Goal: Transaction & Acquisition: Purchase product/service

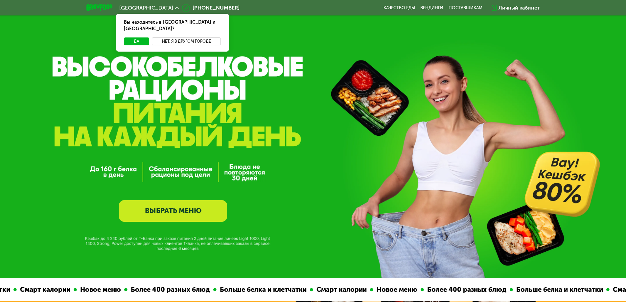
click at [163, 37] on button "Нет, я в другом городе" at bounding box center [186, 41] width 69 height 8
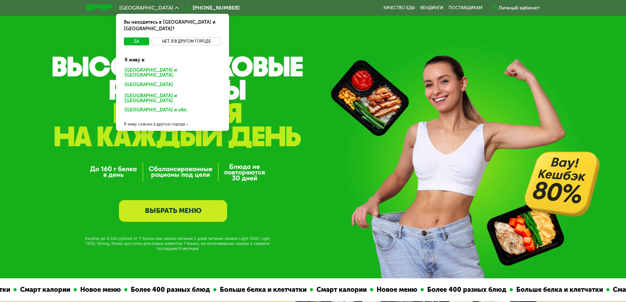
scroll to position [66, 0]
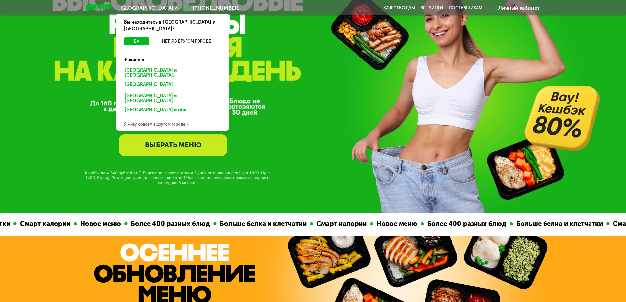
click at [148, 118] on div "Я живу совсем в другом городе" at bounding box center [172, 124] width 113 height 13
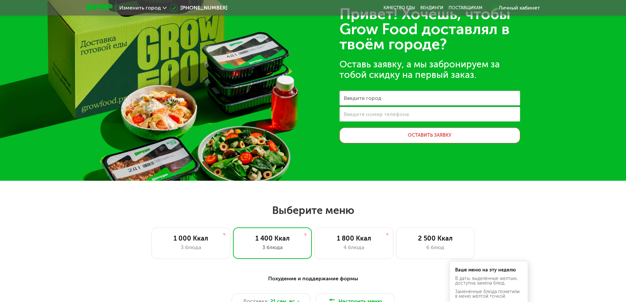
scroll to position [0, 0]
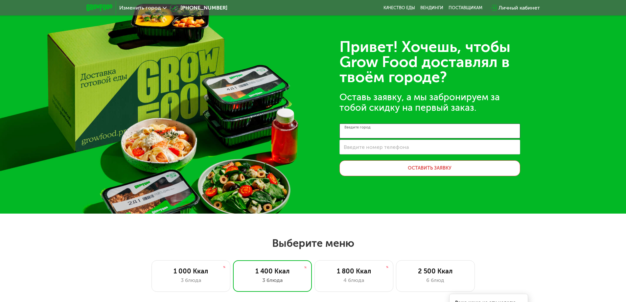
click at [404, 127] on input "Введите город" at bounding box center [429, 130] width 181 height 15
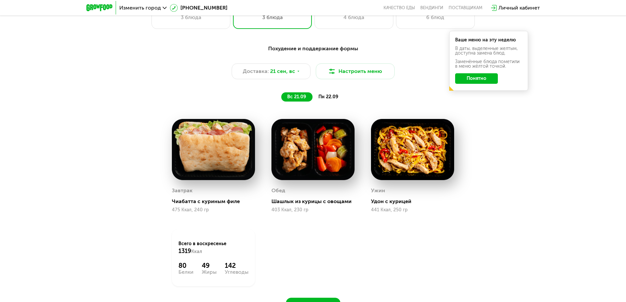
scroll to position [197, 0]
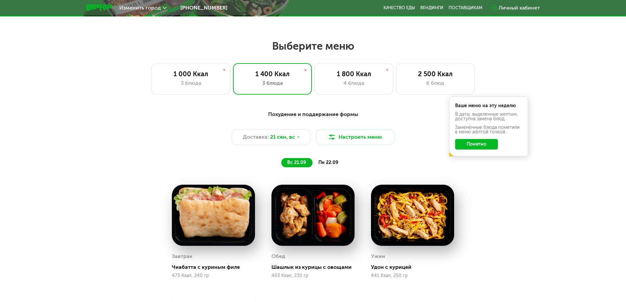
click at [325, 159] on div "пн 22.09" at bounding box center [328, 162] width 32 height 9
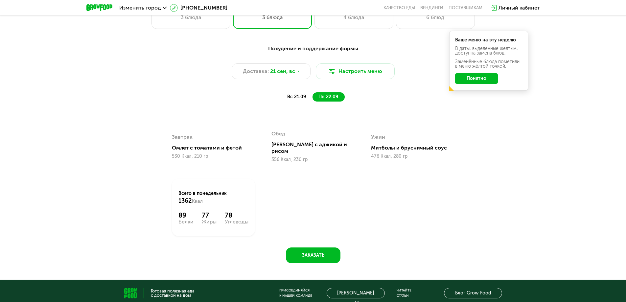
scroll to position [230, 0]
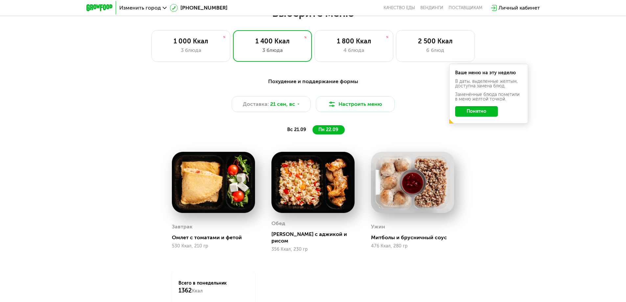
click at [306, 133] on div "вс 21.09" at bounding box center [296, 129] width 31 height 9
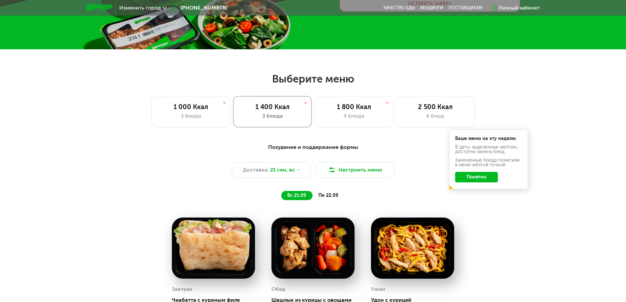
scroll to position [131, 0]
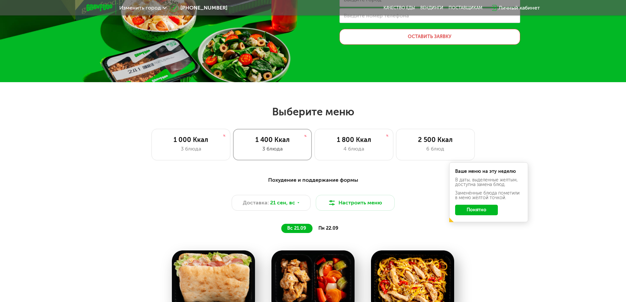
click at [282, 133] on div "1 400 Ккал 3 блюда" at bounding box center [272, 145] width 79 height 32
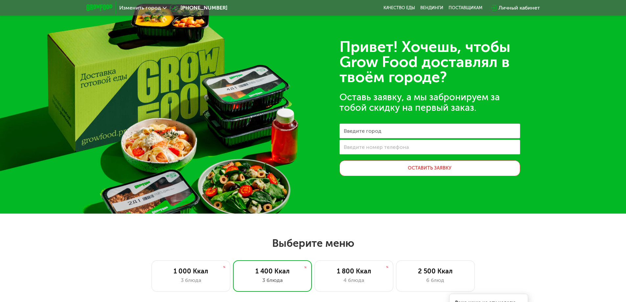
click at [180, 131] on div "Привет! Хочешь, чтобы Grow Food доставлял в твоём городе? Оставь заявку, а мы з…" at bounding box center [313, 106] width 626 height 213
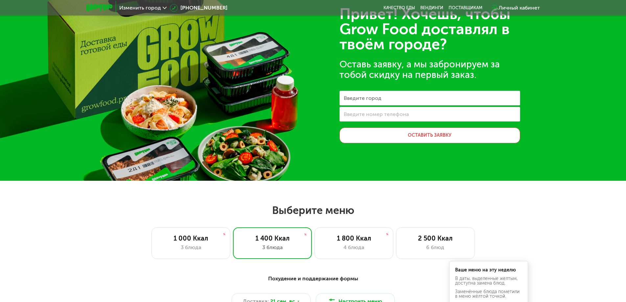
scroll to position [99, 0]
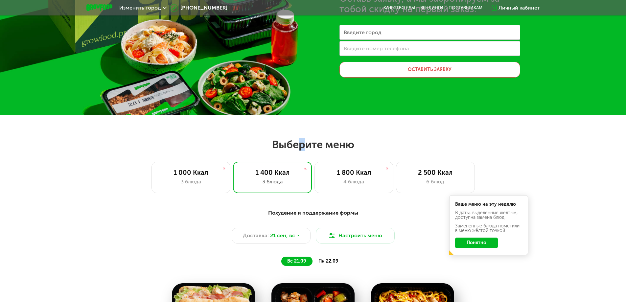
click at [300, 122] on div "Изменить город [PHONE_NUMBER] Качество еды [PERSON_NAME] поставщикам Личный каб…" at bounding box center [313, 271] width 626 height 740
click at [336, 140] on h2 "Выберите меню" at bounding box center [313, 144] width 584 height 13
click at [350, 142] on h2 "Выберите меню" at bounding box center [313, 144] width 584 height 13
drag, startPoint x: 355, startPoint y: 145, endPoint x: 279, endPoint y: 142, distance: 75.9
click at [279, 142] on h2 "Выберите меню" at bounding box center [313, 144] width 584 height 13
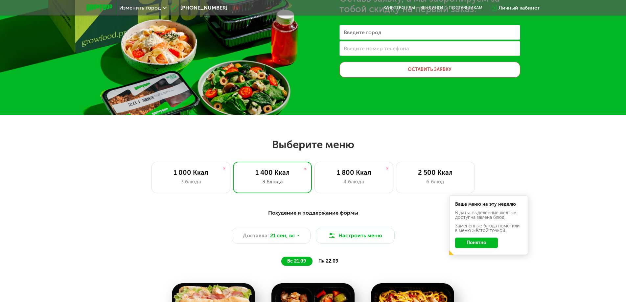
drag, startPoint x: 272, startPoint y: 145, endPoint x: 372, endPoint y: 142, distance: 100.6
click at [372, 142] on h2 "Выберите меню" at bounding box center [313, 144] width 584 height 13
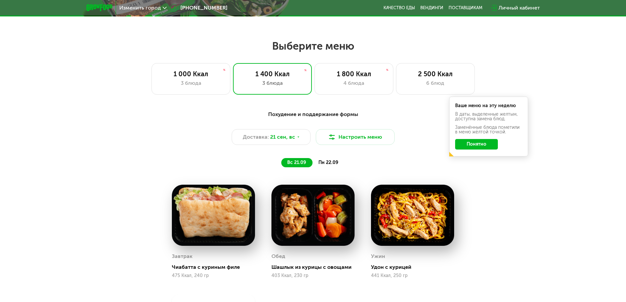
scroll to position [0, 0]
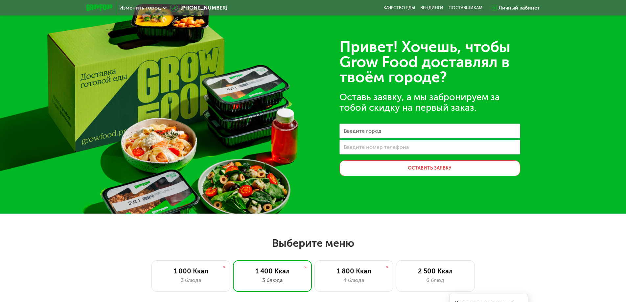
click at [150, 13] on div "Изменить город" at bounding box center [143, 8] width 54 height 12
click at [146, 8] on span "Изменить город" at bounding box center [140, 7] width 42 height 5
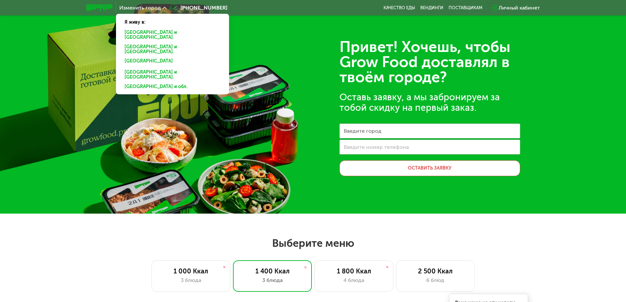
click at [140, 44] on div "[GEOGRAPHIC_DATA] и [GEOGRAPHIC_DATA]." at bounding box center [171, 50] width 102 height 14
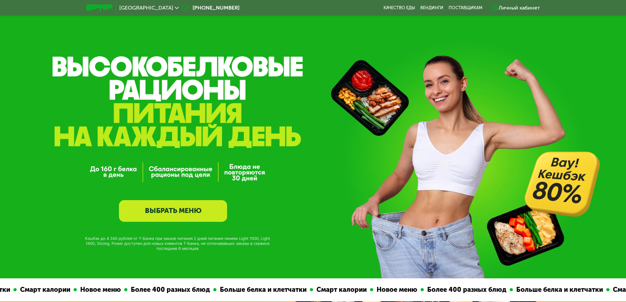
click at [173, 204] on link "ВЫБРАТЬ МЕНЮ" at bounding box center [173, 211] width 108 height 22
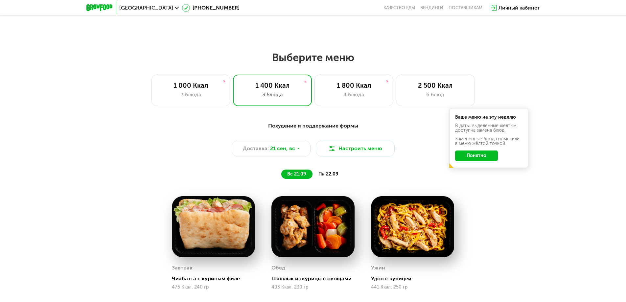
scroll to position [540, 0]
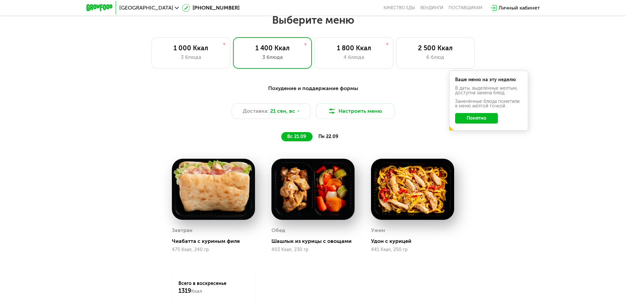
click at [469, 121] on button "Понятно" at bounding box center [476, 118] width 43 height 11
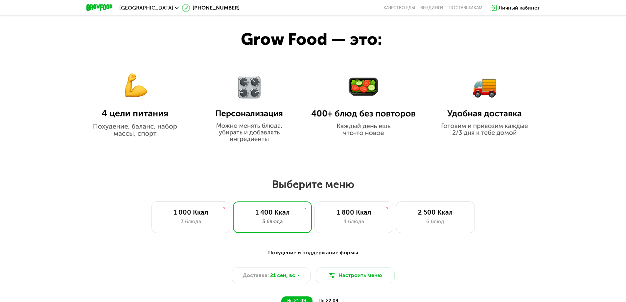
scroll to position [343, 0]
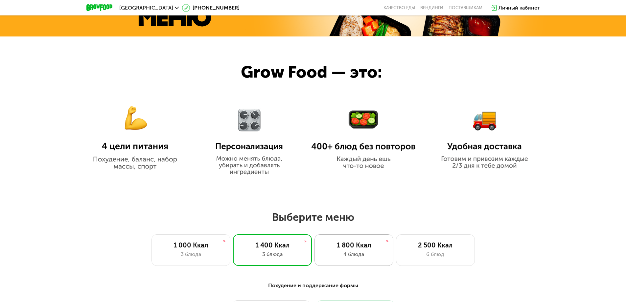
click at [344, 249] on div "1 800 Ккал" at bounding box center [353, 245] width 65 height 8
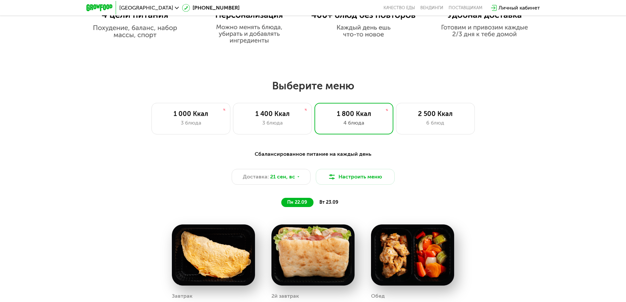
scroll to position [441, 0]
